Goal: Transaction & Acquisition: Purchase product/service

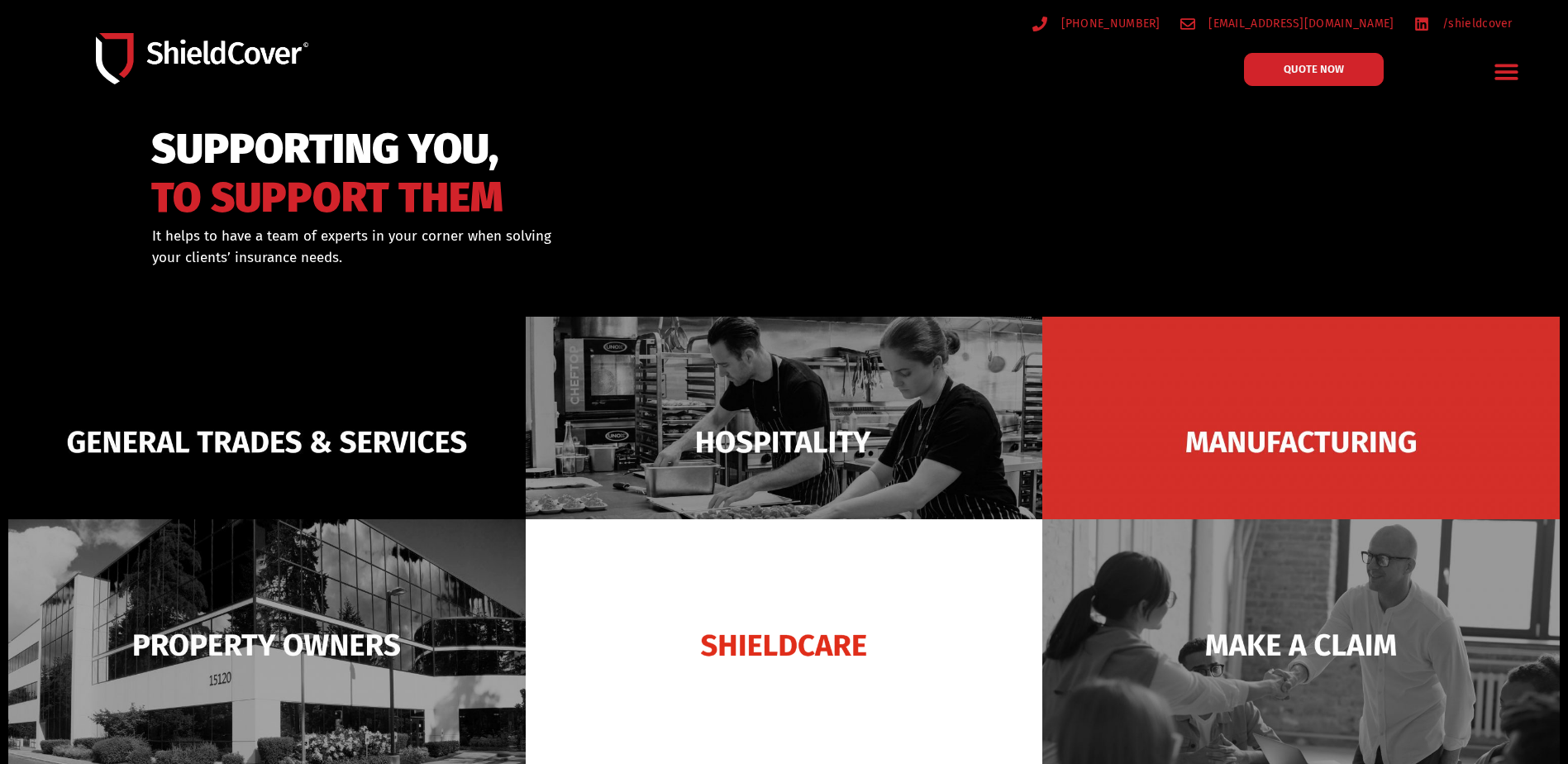
scroll to position [83, 0]
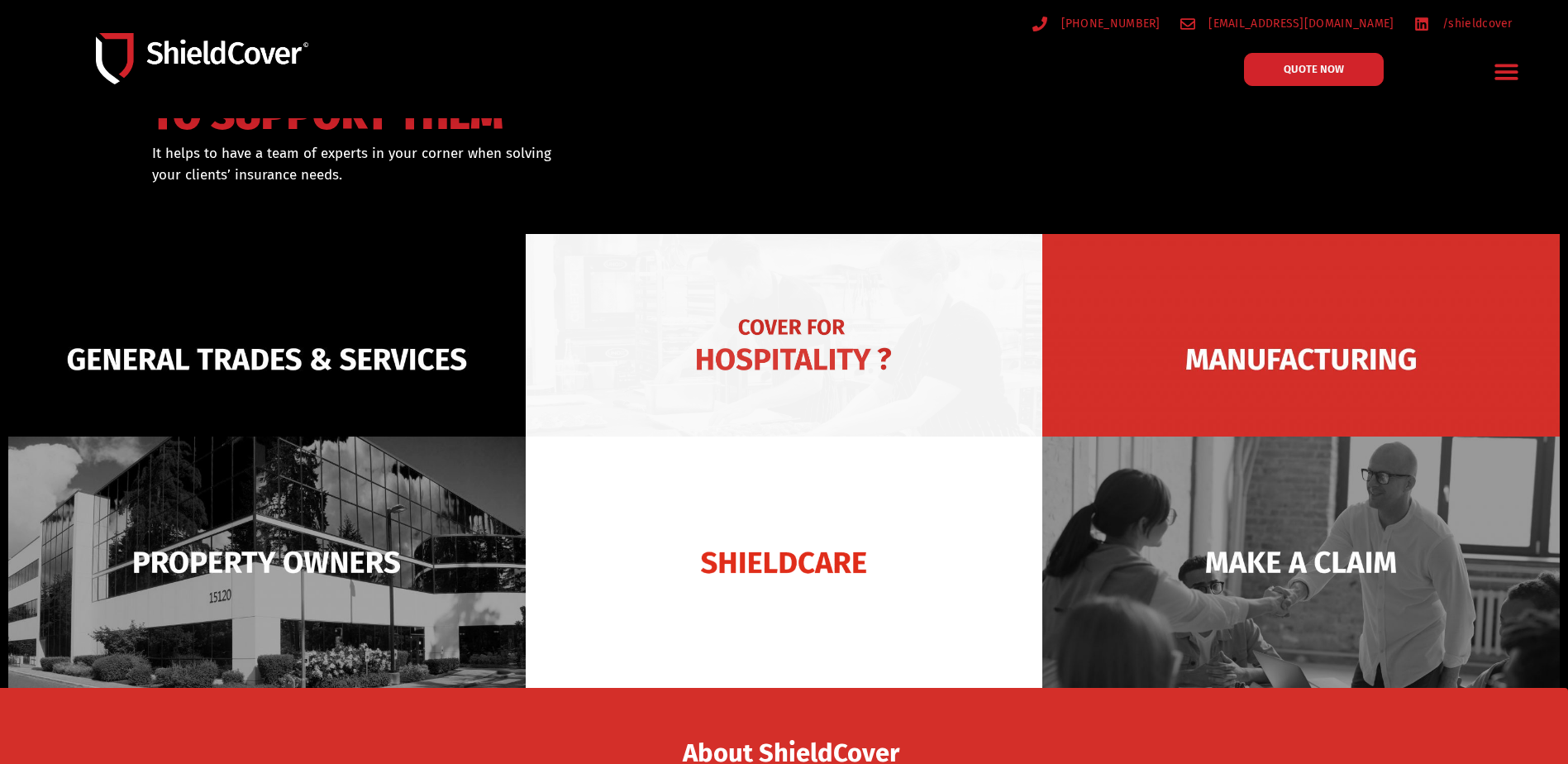
click at [778, 357] on img at bounding box center [784, 359] width 517 height 251
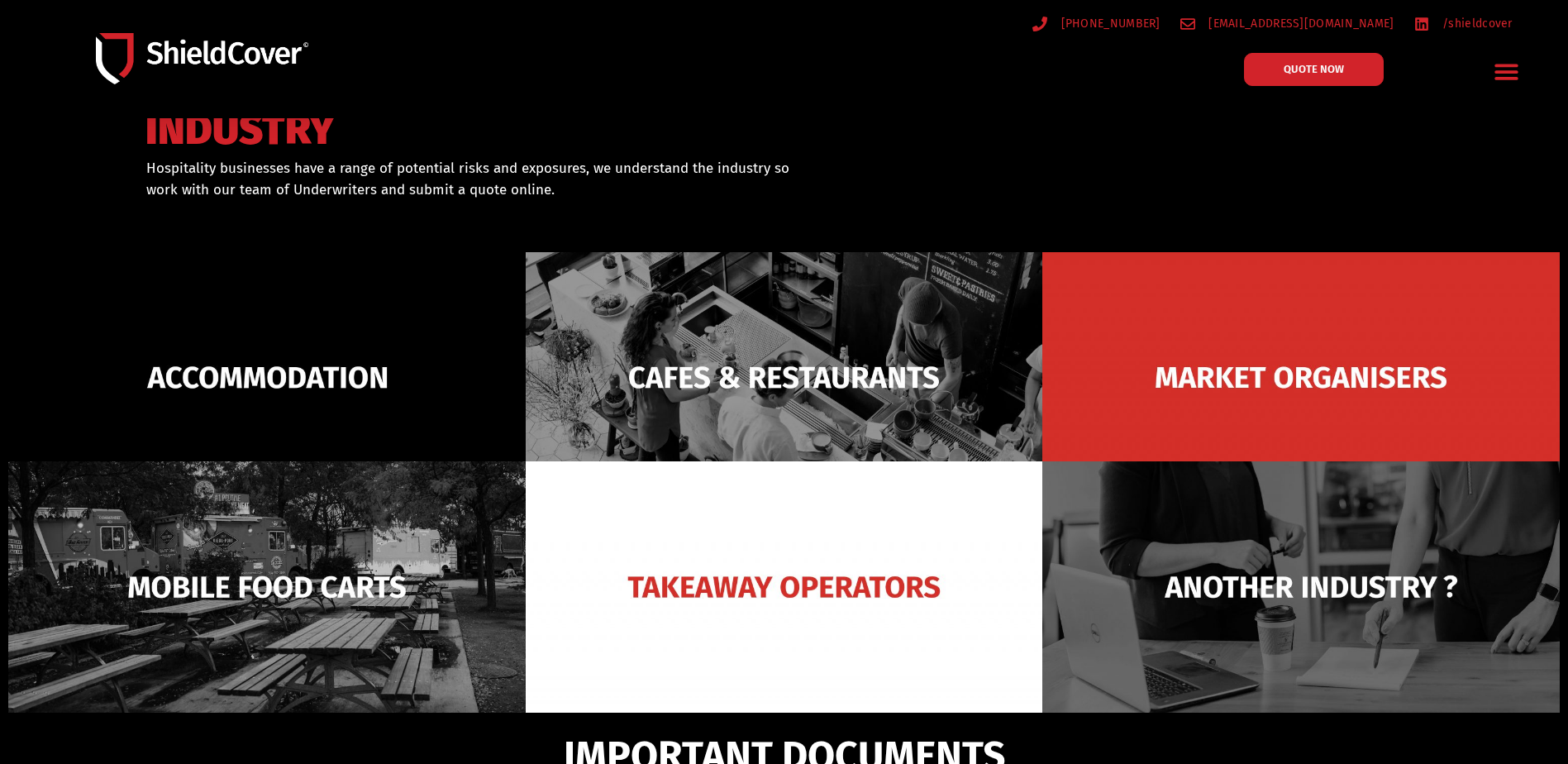
scroll to position [165, 0]
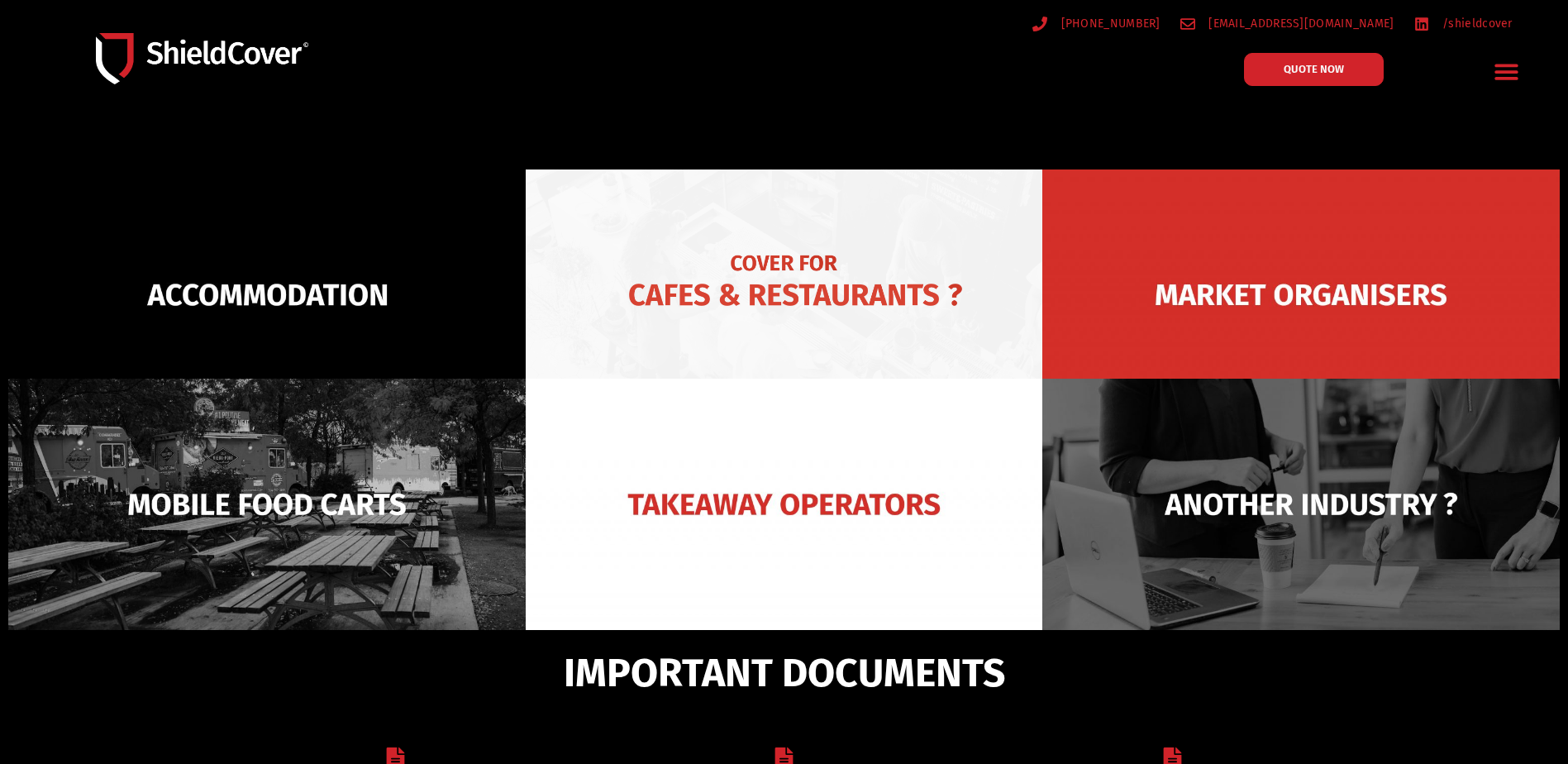
click at [723, 288] on img at bounding box center [784, 295] width 517 height 251
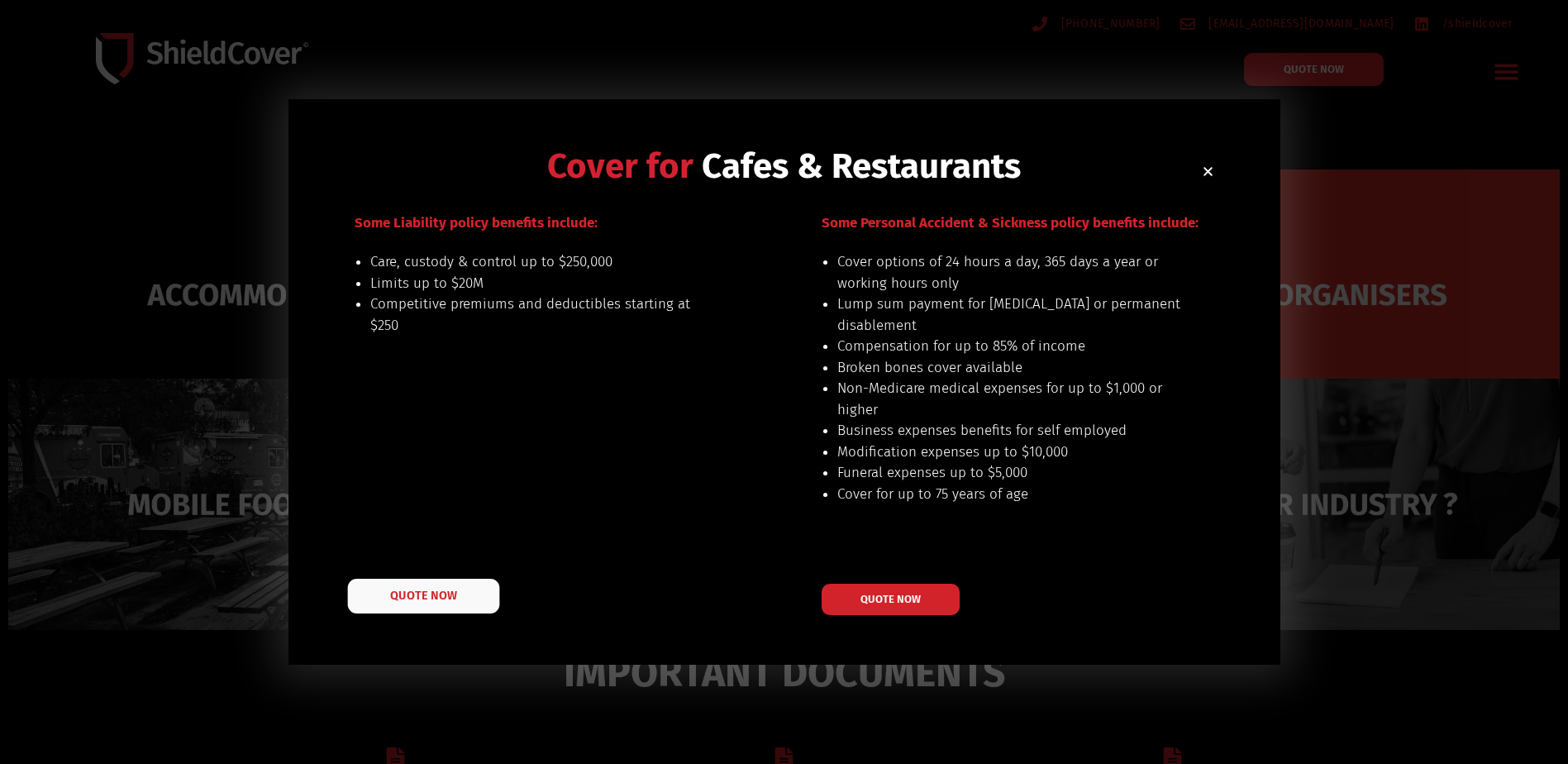
drag, startPoint x: 413, startPoint y: 599, endPoint x: 331, endPoint y: 569, distance: 87.3
click at [411, 599] on span "QUOTE NOW" at bounding box center [423, 594] width 66 height 11
click at [443, 595] on span "QUOTE NOW" at bounding box center [423, 594] width 66 height 11
